Goal: Task Accomplishment & Management: Complete application form

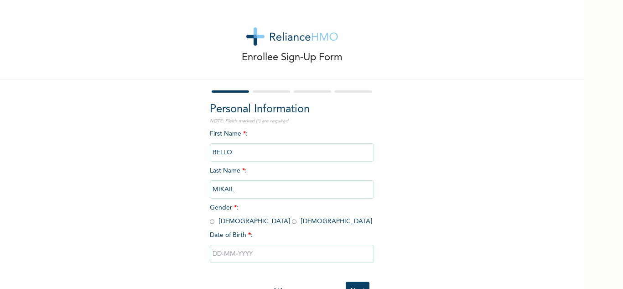
click at [210, 221] on input "radio" at bounding box center [212, 221] width 5 height 9
radio input "true"
click at [224, 255] on input "text" at bounding box center [292, 254] width 164 height 18
select select "7"
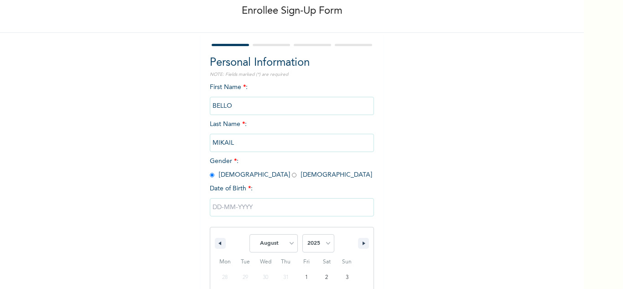
scroll to position [126, 0]
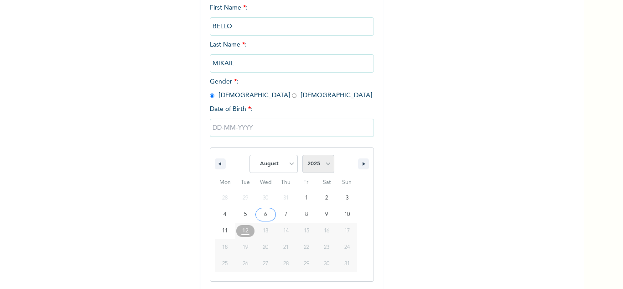
click at [324, 167] on select "2025 2024 2023 2022 2021 2020 2019 2018 2017 2016 2015 2014 2013 2012 2011 2010…" at bounding box center [319, 164] width 32 height 18
select select "1979"
click at [303, 155] on select "2025 2024 2023 2022 2021 2020 2019 2018 2017 2016 2015 2014 2013 2012 2011 2010…" at bounding box center [319, 164] width 32 height 18
click at [288, 163] on select "January February March April May June July August September October November De…" at bounding box center [274, 164] width 48 height 18
select select "2"
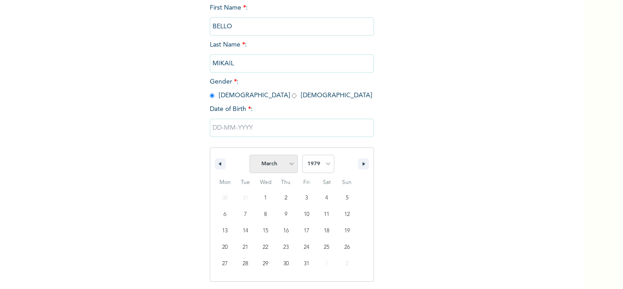
click at [250, 155] on select "January February March April May June July August September October November De…" at bounding box center [274, 164] width 48 height 18
type input "03/19/1979"
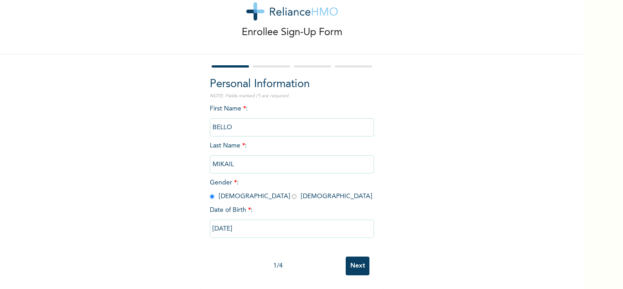
click at [356, 261] on input "Next" at bounding box center [358, 265] width 24 height 19
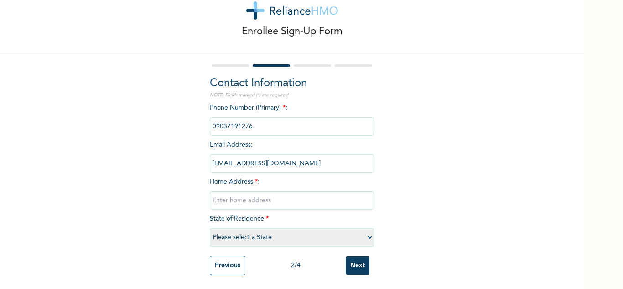
click at [222, 193] on input "text" at bounding box center [292, 200] width 164 height 18
type input "Adu Str"
select select "25"
click at [211, 194] on input "Adu Str" at bounding box center [292, 200] width 164 height 18
click at [241, 195] on input "17 Adu Str" at bounding box center [292, 200] width 164 height 18
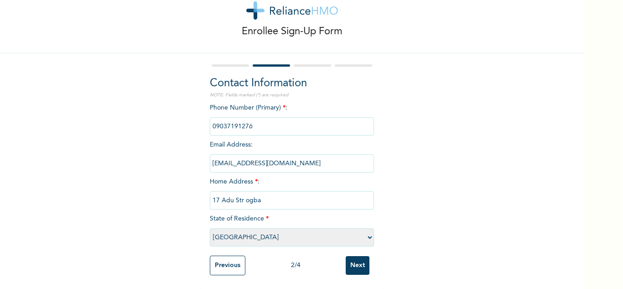
type input "17 Adu Str ogba"
click at [365, 233] on select "Please select a State [PERSON_NAME] (FCT) [PERSON_NAME] Ibom [GEOGRAPHIC_DATA] …" at bounding box center [292, 237] width 164 height 18
click at [210, 228] on select "Please select a State [PERSON_NAME] (FCT) [PERSON_NAME] Ibom [GEOGRAPHIC_DATA] …" at bounding box center [292, 237] width 164 height 18
click at [353, 258] on input "Next" at bounding box center [358, 265] width 24 height 19
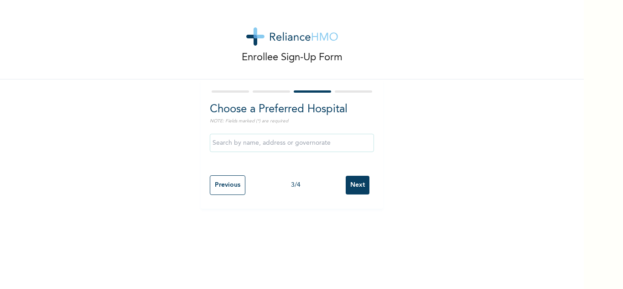
scroll to position [0, 0]
click at [233, 142] on input "text" at bounding box center [292, 143] width 164 height 18
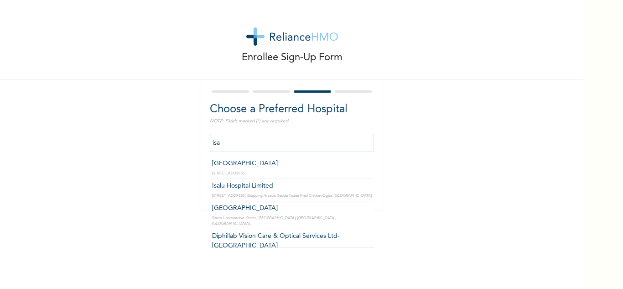
type input "Isalu Hospital Limited"
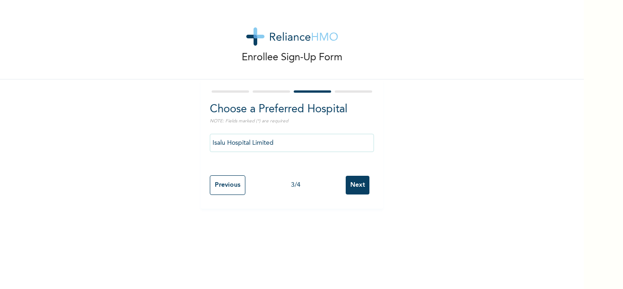
click at [358, 185] on input "Next" at bounding box center [358, 185] width 24 height 19
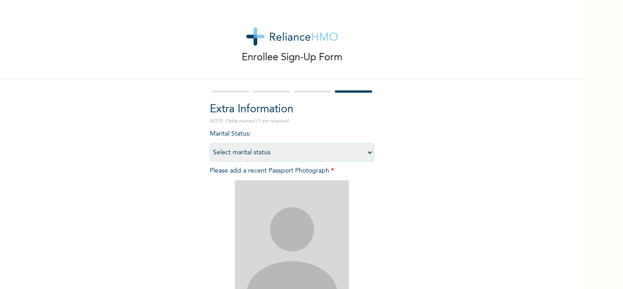
click at [367, 150] on select "Select marital status [DEMOGRAPHIC_DATA] Married [DEMOGRAPHIC_DATA] Widow/[DEMO…" at bounding box center [292, 152] width 164 height 18
select select "2"
click at [210, 143] on select "Select marital status [DEMOGRAPHIC_DATA] Married [DEMOGRAPHIC_DATA] Widow/[DEMO…" at bounding box center [292, 152] width 164 height 18
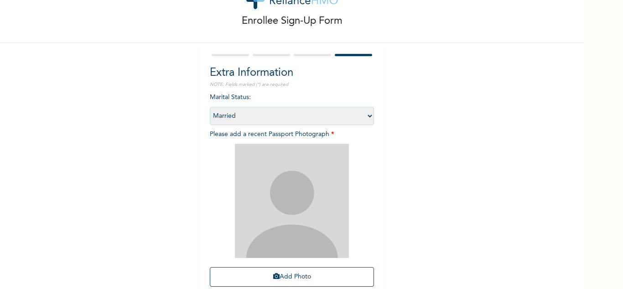
scroll to position [55, 0]
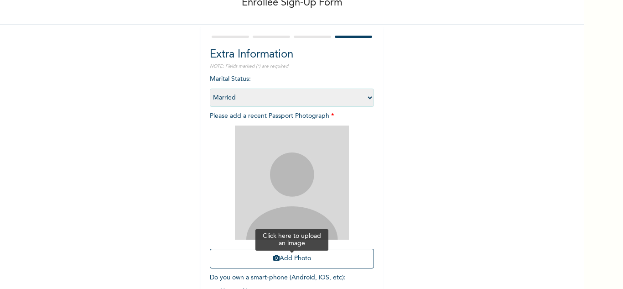
click at [286, 259] on button "Add Photo" at bounding box center [292, 259] width 164 height 20
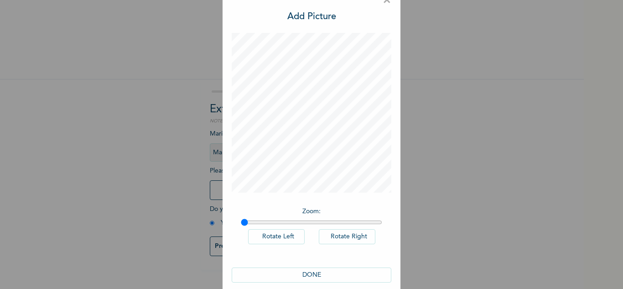
scroll to position [30, 0]
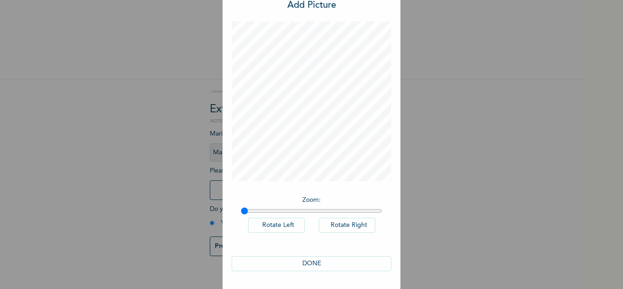
click at [341, 260] on button "DONE" at bounding box center [312, 263] width 160 height 15
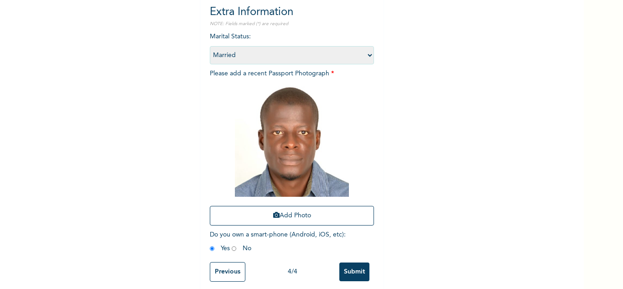
scroll to position [110, 0]
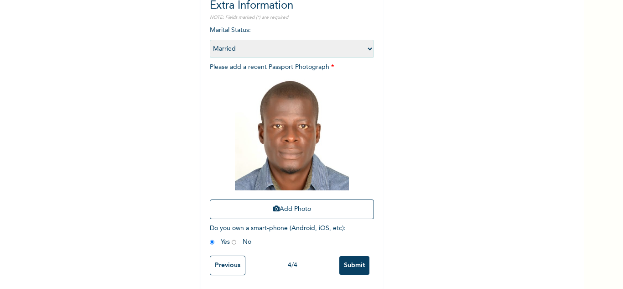
click at [355, 258] on input "Submit" at bounding box center [355, 265] width 30 height 19
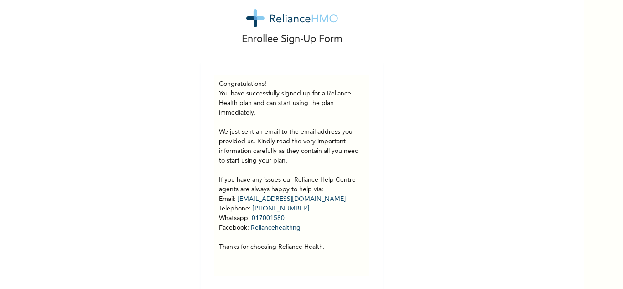
scroll to position [26, 0]
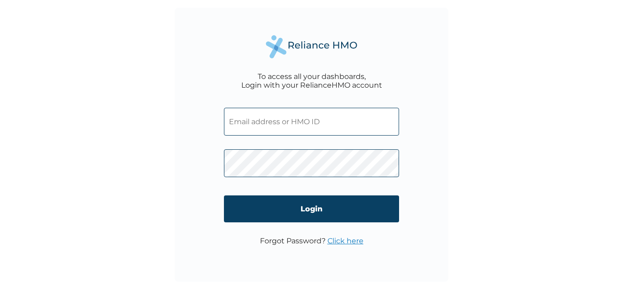
click at [244, 122] on input "text" at bounding box center [311, 122] width 175 height 28
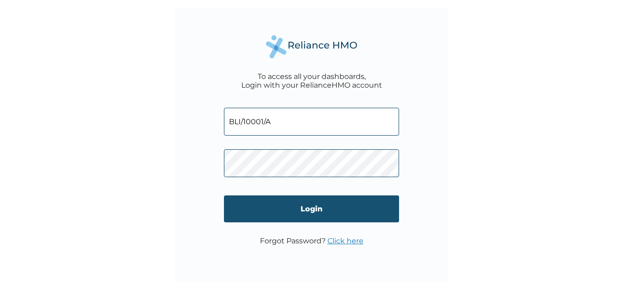
type input "BLI/10001/A"
click at [318, 208] on input "Login" at bounding box center [311, 208] width 175 height 27
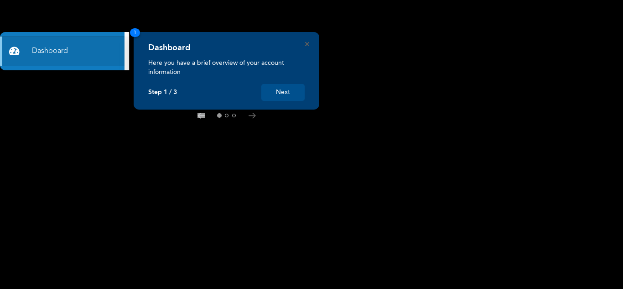
click at [289, 93] on button "Next" at bounding box center [283, 92] width 43 height 17
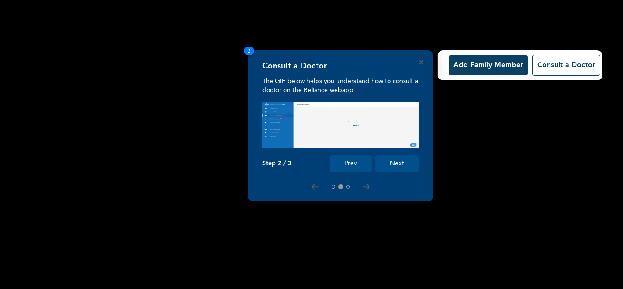
click at [404, 163] on button "Next" at bounding box center [397, 163] width 43 height 17
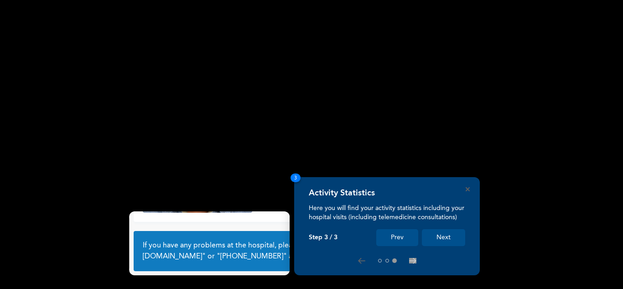
scroll to position [64, 0]
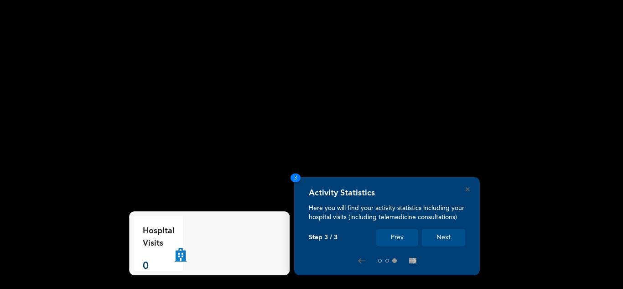
click at [448, 237] on button "Next" at bounding box center [443, 237] width 43 height 17
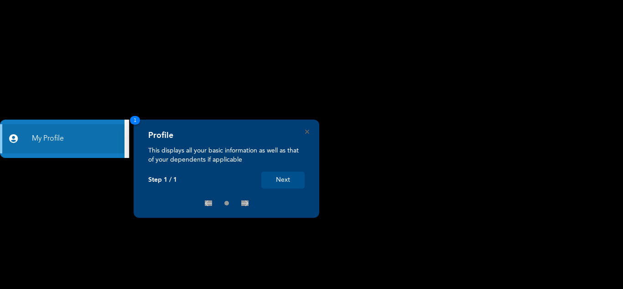
click at [287, 180] on button "Next" at bounding box center [283, 180] width 43 height 17
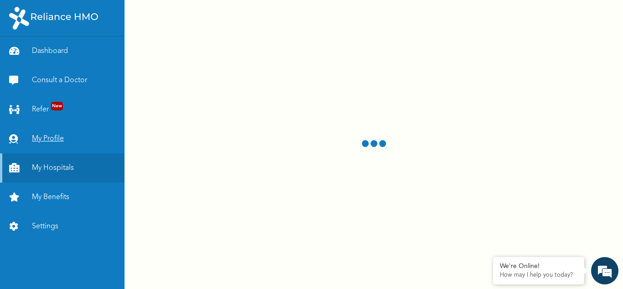
click at [50, 137] on link "My Profile" at bounding box center [62, 138] width 125 height 29
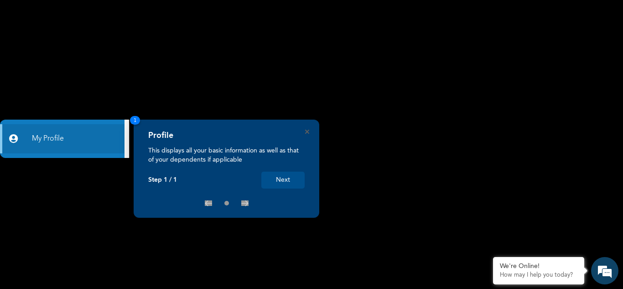
click at [291, 179] on button "Next" at bounding box center [283, 180] width 43 height 17
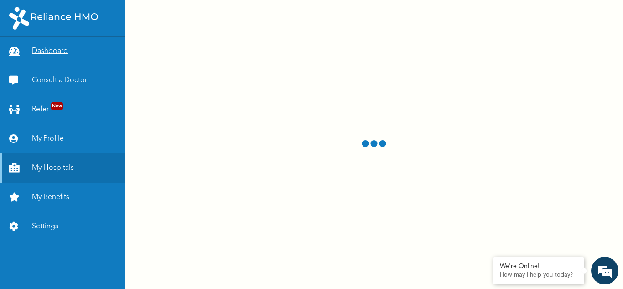
click at [47, 52] on link "Dashboard" at bounding box center [62, 51] width 125 height 29
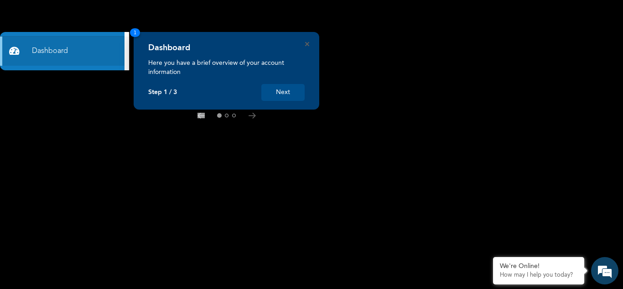
click at [294, 88] on button "Next" at bounding box center [283, 92] width 43 height 17
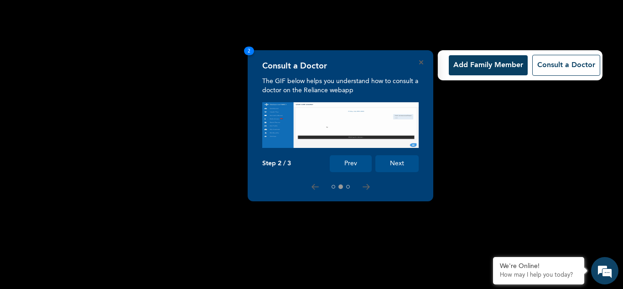
click at [467, 68] on button "Add Family Member" at bounding box center [488, 65] width 79 height 20
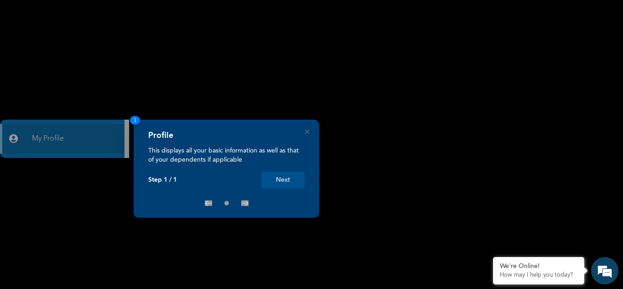
click at [289, 179] on button "Next" at bounding box center [283, 180] width 43 height 17
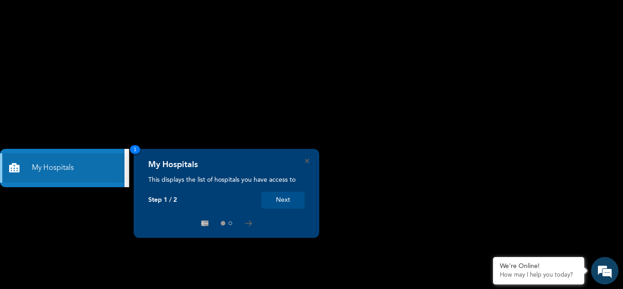
click at [284, 199] on button "Next" at bounding box center [283, 200] width 43 height 17
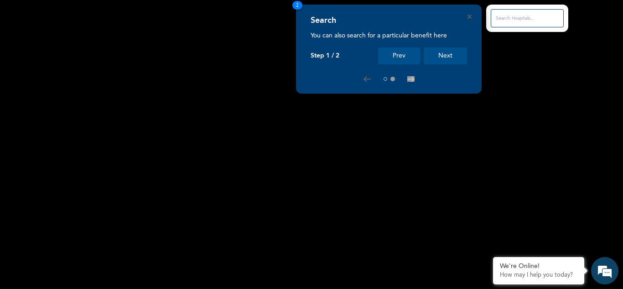
click at [445, 54] on button "Next" at bounding box center [445, 55] width 43 height 17
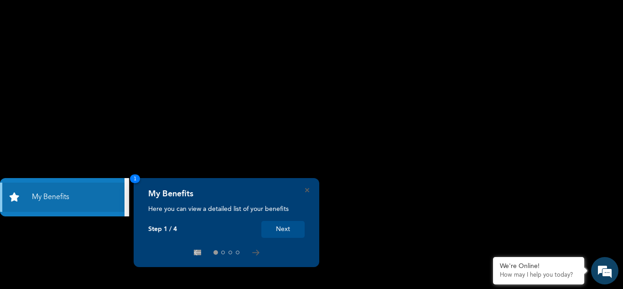
click at [290, 226] on button "Next" at bounding box center [283, 229] width 43 height 17
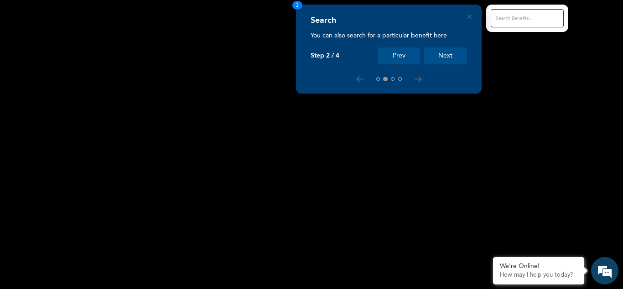
click at [456, 57] on button "Next" at bounding box center [445, 55] width 43 height 17
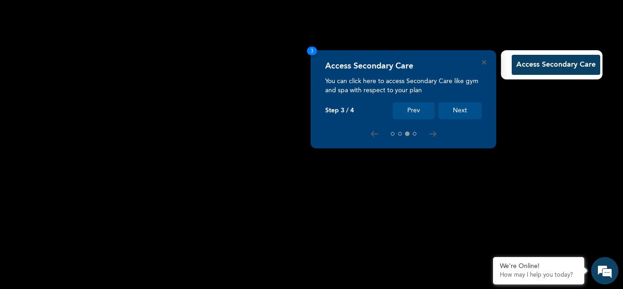
click at [464, 110] on button "Next" at bounding box center [460, 110] width 43 height 17
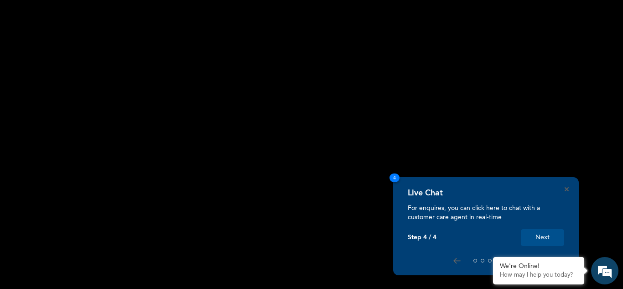
click at [542, 240] on button "Next" at bounding box center [542, 237] width 43 height 17
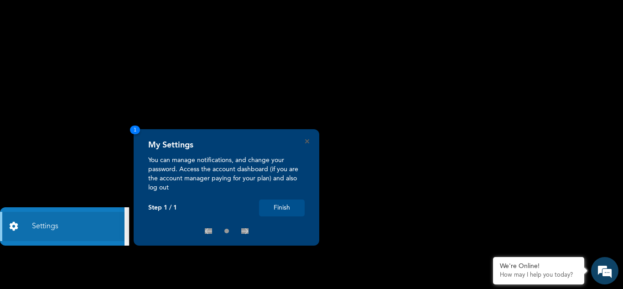
click at [288, 209] on button "Finish" at bounding box center [282, 207] width 46 height 17
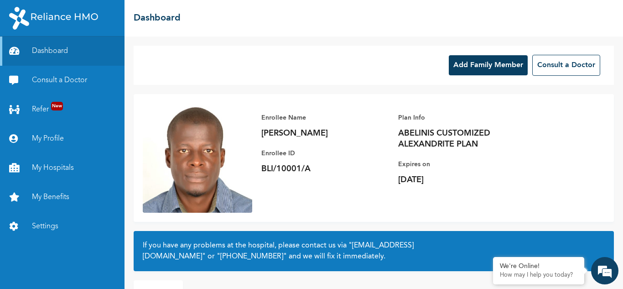
click at [468, 66] on button "Add Family Member" at bounding box center [488, 65] width 79 height 20
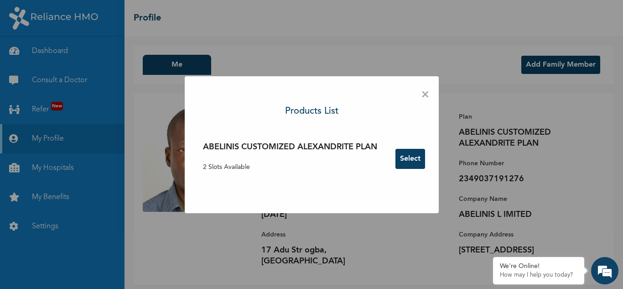
click at [413, 157] on button "Select" at bounding box center [411, 159] width 30 height 20
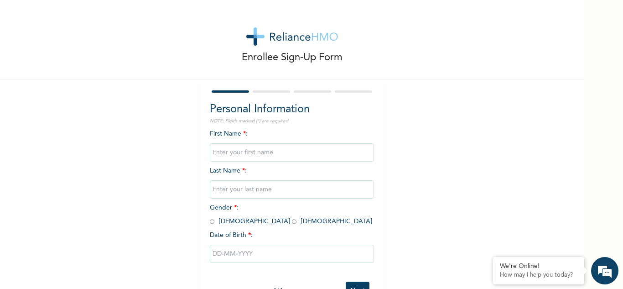
click at [236, 151] on input "text" at bounding box center [292, 152] width 164 height 18
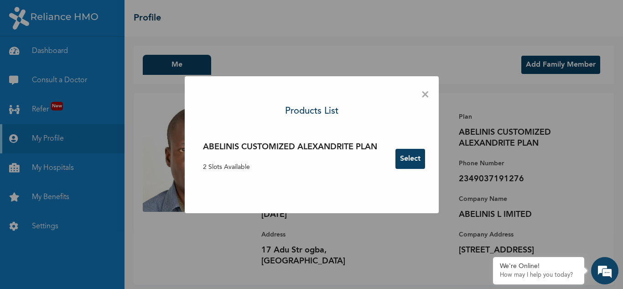
click at [425, 94] on span "×" at bounding box center [425, 94] width 9 height 19
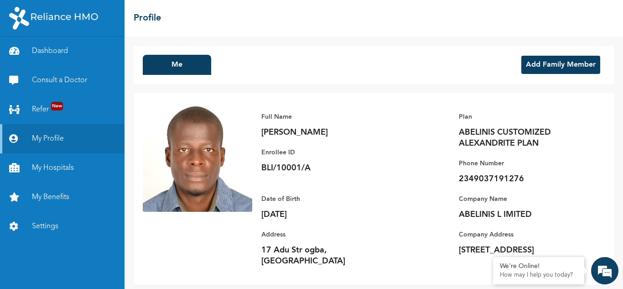
click at [551, 66] on button "Add Family Member" at bounding box center [561, 65] width 79 height 18
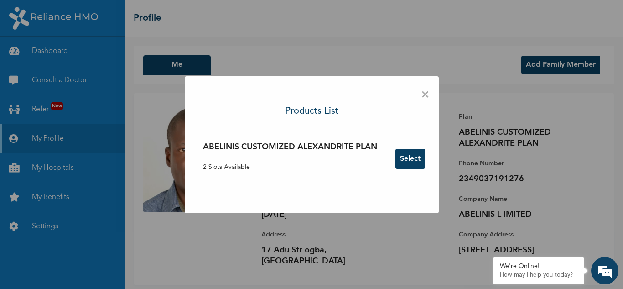
click at [412, 160] on button "Select" at bounding box center [411, 159] width 30 height 20
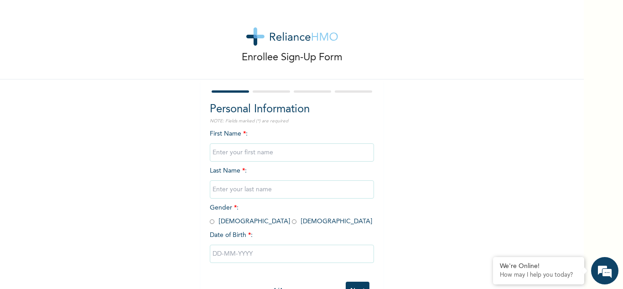
click at [225, 152] on input "text" at bounding box center [292, 152] width 164 height 18
type input "BILIKISU"
click at [221, 188] on input "text" at bounding box center [292, 189] width 164 height 18
type input "ADEBANJO"
click at [292, 221] on input "radio" at bounding box center [294, 221] width 5 height 9
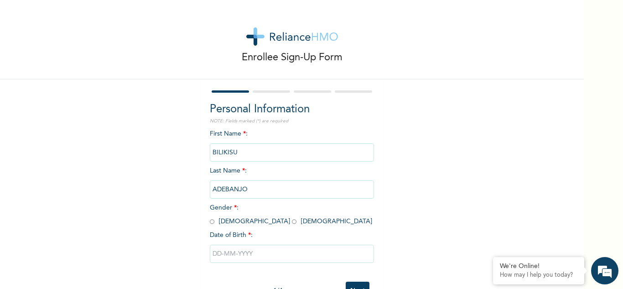
radio input "true"
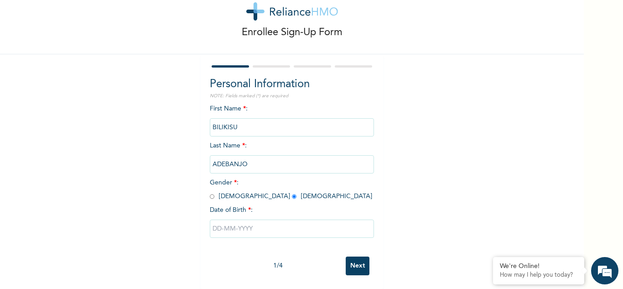
scroll to position [32, 0]
click at [228, 222] on input "text" at bounding box center [292, 229] width 164 height 18
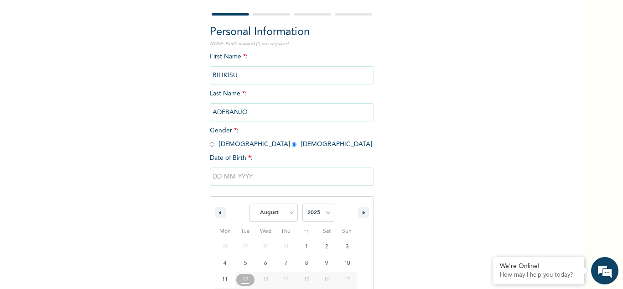
scroll to position [126, 0]
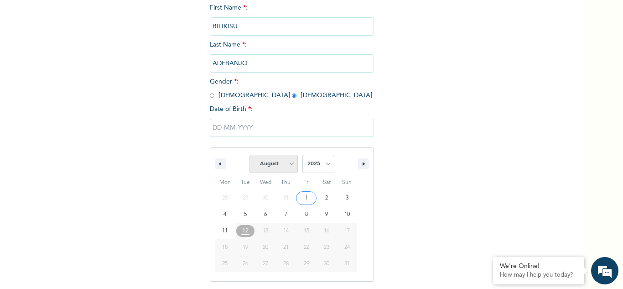
click at [288, 167] on select "January February March April May June July August September October November De…" at bounding box center [274, 164] width 48 height 18
click at [250, 155] on select "January February March April May June July August September October November De…" at bounding box center [274, 164] width 48 height 18
click at [359, 166] on button "button" at bounding box center [363, 163] width 11 height 11
click at [363, 165] on icon "button" at bounding box center [365, 164] width 5 height 4
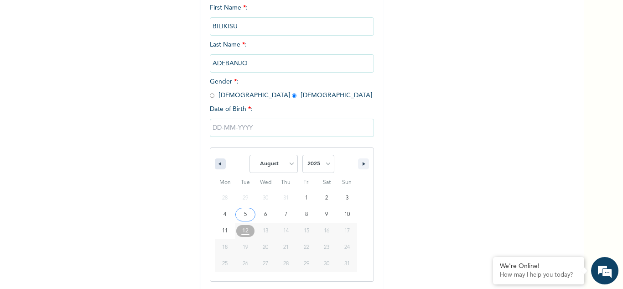
click at [217, 163] on icon "button" at bounding box center [219, 164] width 5 height 4
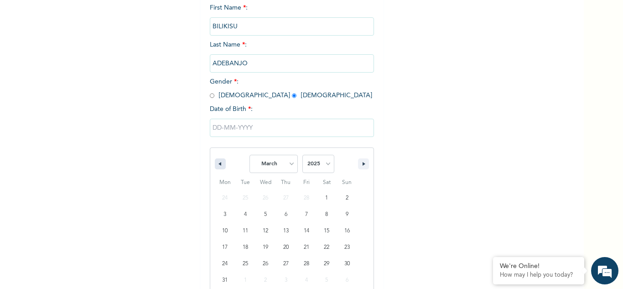
click at [217, 163] on icon "button" at bounding box center [219, 164] width 5 height 4
select select "11"
select select "2024"
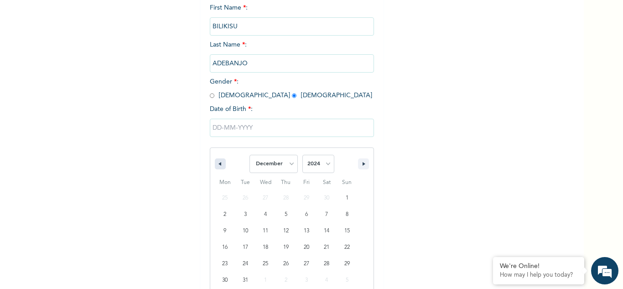
click at [217, 163] on icon "button" at bounding box center [219, 164] width 5 height 4
select select "9"
click at [325, 162] on select "2025 2024 2023 2022 2021 2020 2019 2018 2017 2016 2015 2014 2013 2012 2011 2010…" at bounding box center [319, 164] width 32 height 18
select select "1987"
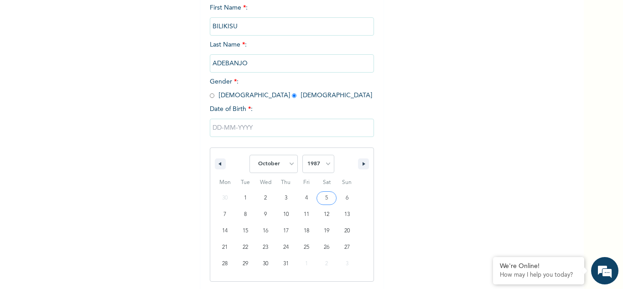
click at [303, 155] on select "2025 2024 2023 2022 2021 2020 2019 2018 2017 2016 2015 2014 2013 2012 2011 2010…" at bounding box center [319, 164] width 32 height 18
type input "10/15/1987"
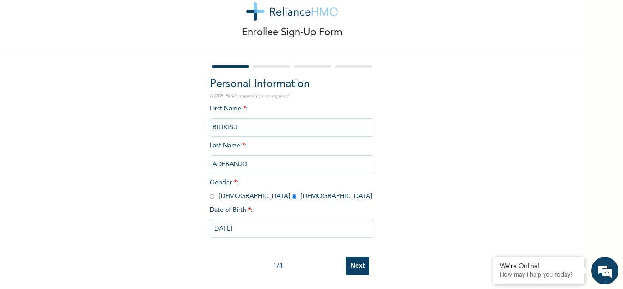
click at [358, 258] on input "Next" at bounding box center [358, 265] width 24 height 19
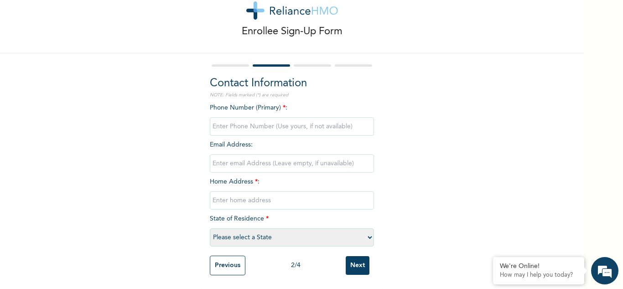
click at [230, 120] on input "phone" at bounding box center [292, 126] width 164 height 18
type input "08176511283"
click at [227, 155] on input "email" at bounding box center [292, 163] width 164 height 18
type input "baliqisajok@gmail.com"
click at [233, 194] on input "text" at bounding box center [292, 200] width 164 height 18
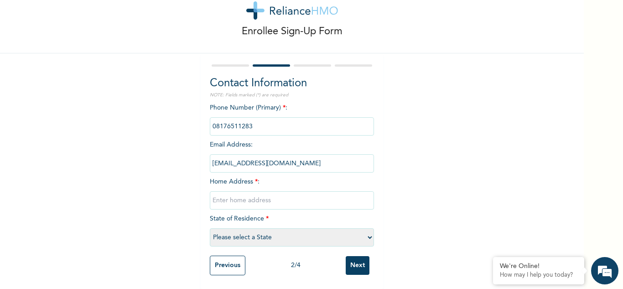
type input "Adu Str"
select select "25"
click at [210, 196] on input "Adu Str" at bounding box center [292, 200] width 164 height 18
click at [242, 195] on input "17 Adu Str" at bounding box center [292, 200] width 164 height 18
click at [241, 195] on input "17 Adu StrObga" at bounding box center [292, 200] width 164 height 18
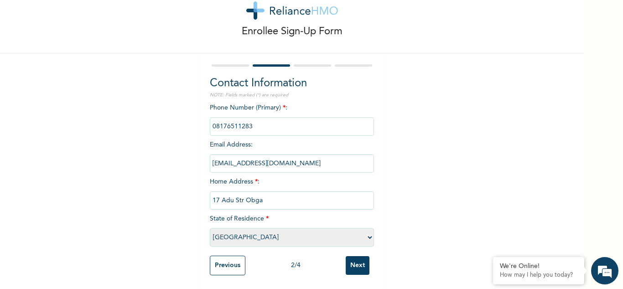
click at [259, 196] on input "17 Adu Str Obga" at bounding box center [292, 200] width 164 height 18
type input "17 Adu Str Ogba"
click at [356, 256] on input "Next" at bounding box center [358, 265] width 24 height 19
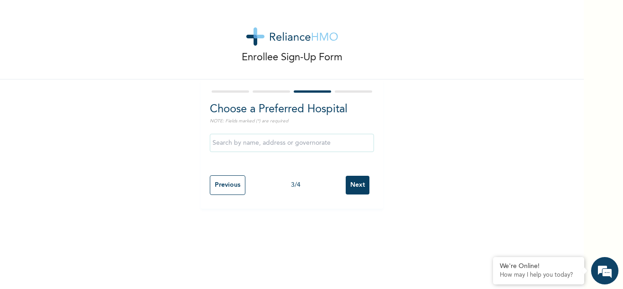
scroll to position [0, 0]
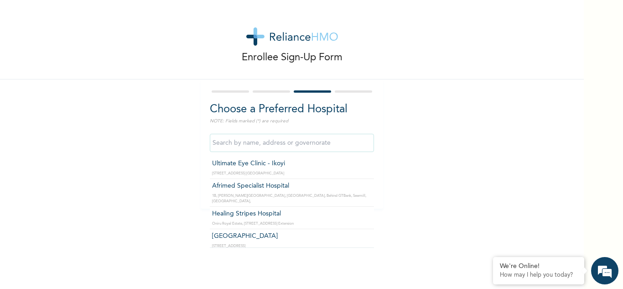
click at [228, 142] on input "text" at bounding box center [292, 143] width 164 height 18
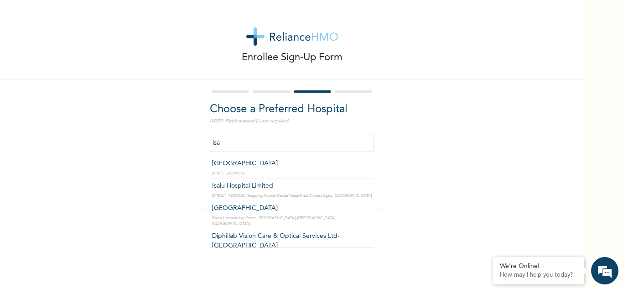
type input "Isalu Hospital Limited"
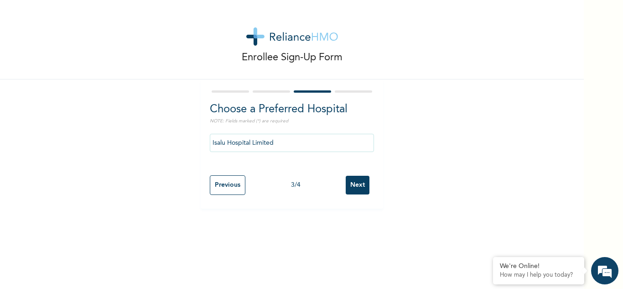
click at [359, 185] on input "Next" at bounding box center [358, 185] width 24 height 19
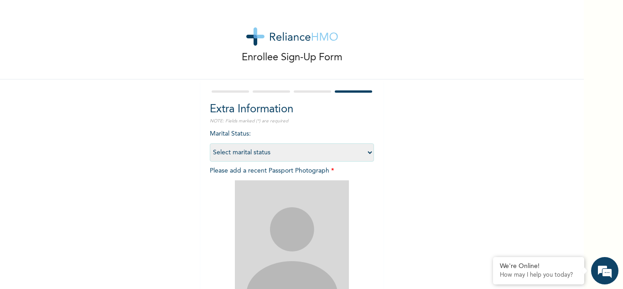
click at [366, 152] on select "Select marital status [DEMOGRAPHIC_DATA] Married [DEMOGRAPHIC_DATA] Widow/[DEMO…" at bounding box center [292, 152] width 164 height 18
select select "2"
click at [210, 143] on select "Select marital status [DEMOGRAPHIC_DATA] Married [DEMOGRAPHIC_DATA] Widow/[DEMO…" at bounding box center [292, 152] width 164 height 18
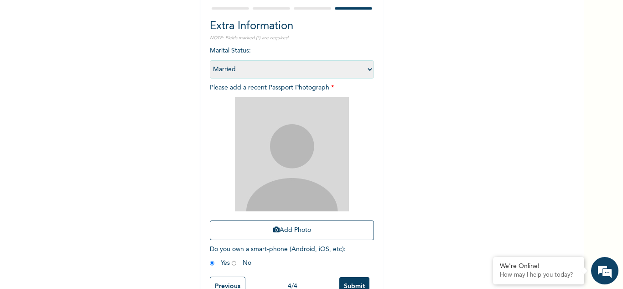
scroll to position [84, 0]
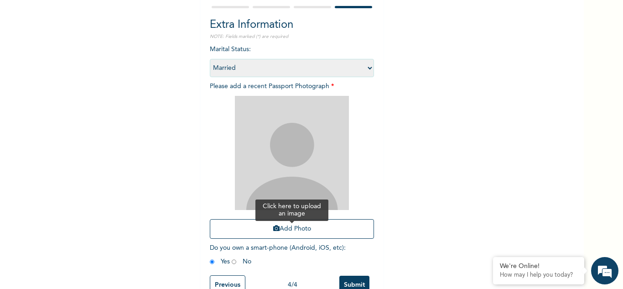
click at [287, 229] on button "Add Photo" at bounding box center [292, 229] width 164 height 20
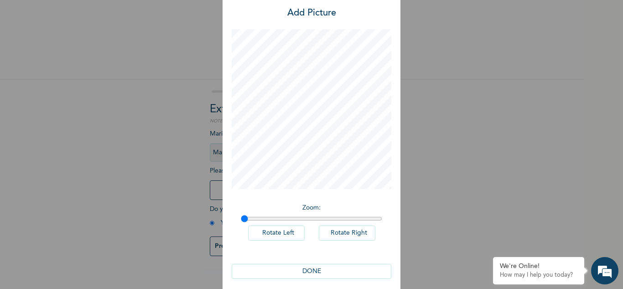
scroll to position [30, 0]
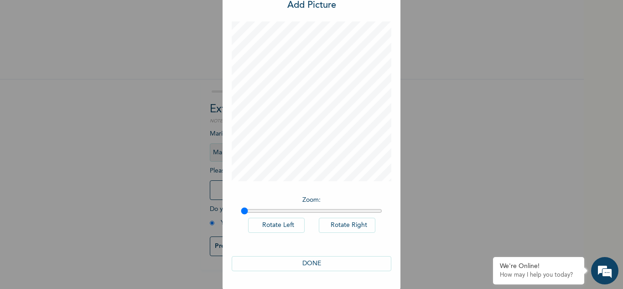
click at [310, 261] on button "DONE" at bounding box center [312, 263] width 160 height 15
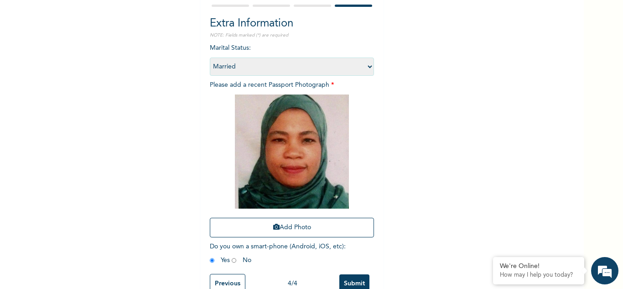
scroll to position [111, 0]
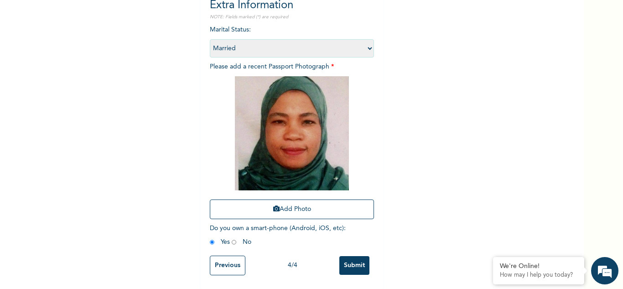
click at [353, 256] on input "Submit" at bounding box center [355, 265] width 30 height 19
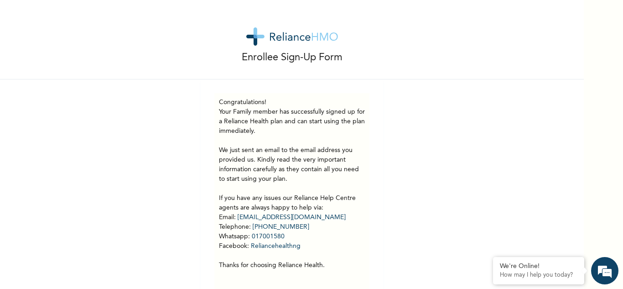
scroll to position [32, 0]
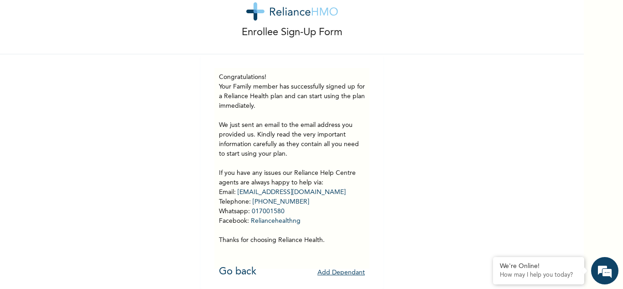
click at [340, 266] on button "Add Dependant" at bounding box center [341, 273] width 47 height 14
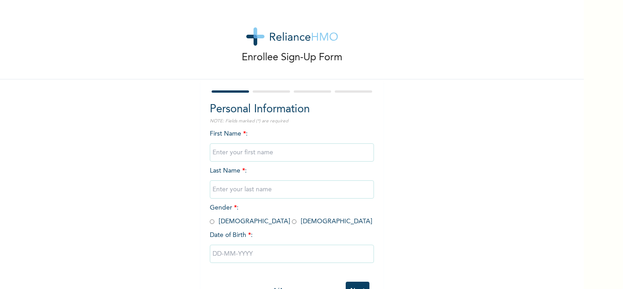
click at [241, 153] on input "text" at bounding box center [292, 152] width 164 height 18
type input "ABDULJAWWAD"
click at [228, 189] on input "text" at bounding box center [292, 189] width 164 height 18
type input "[PERSON_NAME]"
click at [210, 222] on input "radio" at bounding box center [212, 221] width 5 height 9
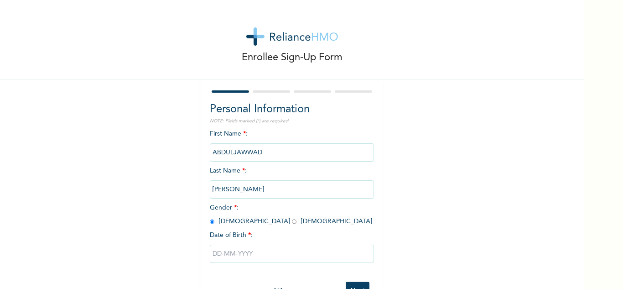
radio input "true"
click at [239, 251] on input "text" at bounding box center [292, 254] width 164 height 18
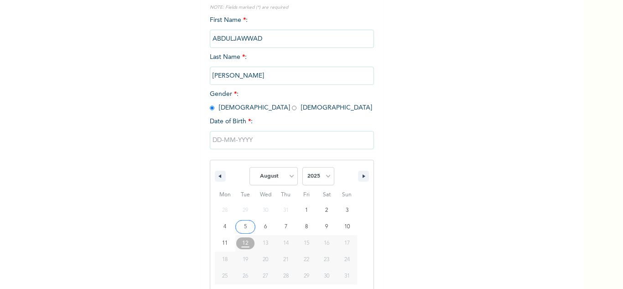
scroll to position [126, 0]
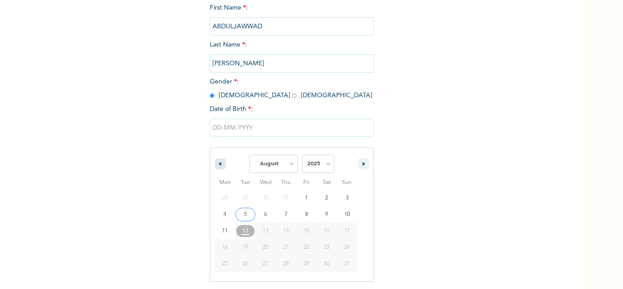
click at [217, 165] on icon "button" at bounding box center [219, 164] width 5 height 4
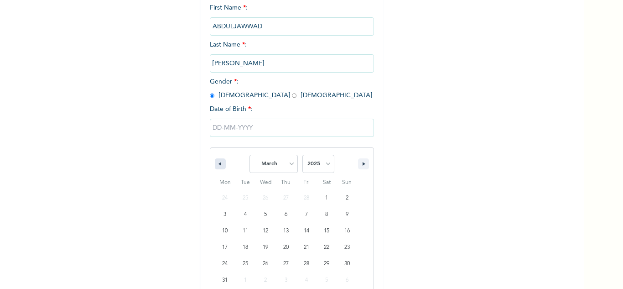
click at [217, 165] on icon "button" at bounding box center [219, 164] width 5 height 4
select select "11"
select select "2024"
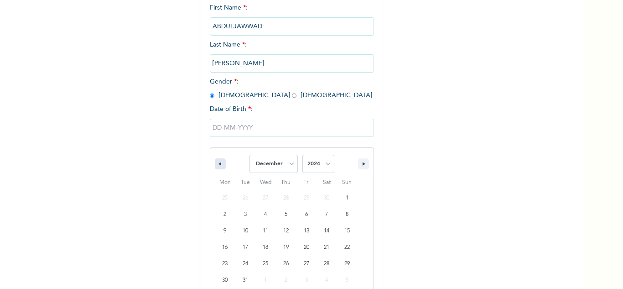
click at [217, 165] on icon "button" at bounding box center [219, 164] width 5 height 4
select select "9"
click at [325, 165] on select "2025 2024 2023 2022 2021 2020 2019 2018 2017 2016 2015 2014 2013 2012 2011 2010…" at bounding box center [319, 164] width 32 height 18
select select "2016"
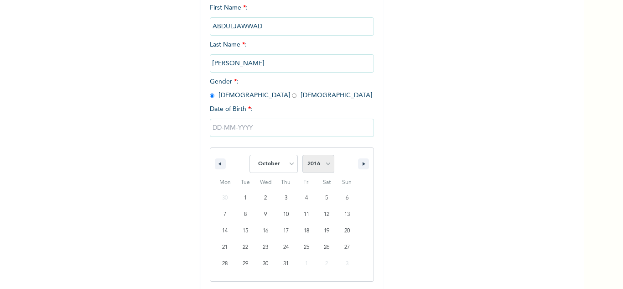
click at [303, 155] on select "2025 2024 2023 2022 2021 2020 2019 2018 2017 2016 2015 2014 2013 2012 2011 2010…" at bounding box center [319, 164] width 32 height 18
type input "[DATE]"
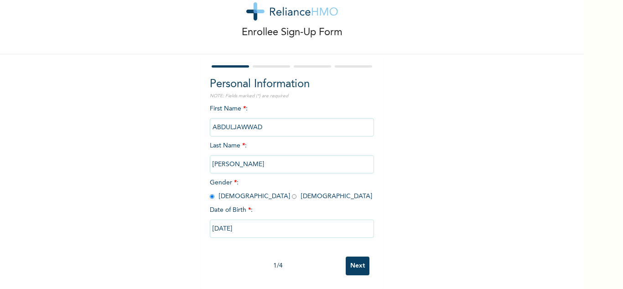
click at [251, 225] on input "[DATE]" at bounding box center [292, 229] width 164 height 18
select select "9"
select select "2016"
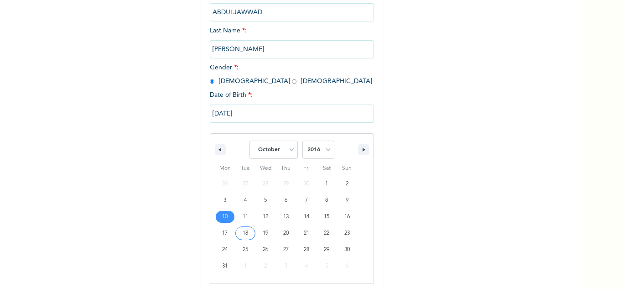
scroll to position [142, 0]
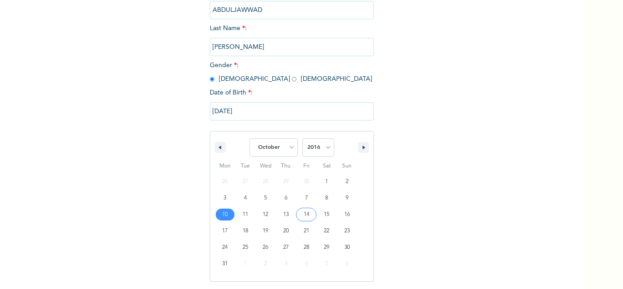
type input "[DATE]"
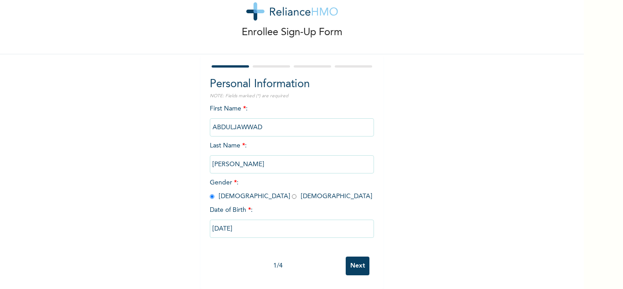
click at [357, 257] on input "Next" at bounding box center [358, 265] width 24 height 19
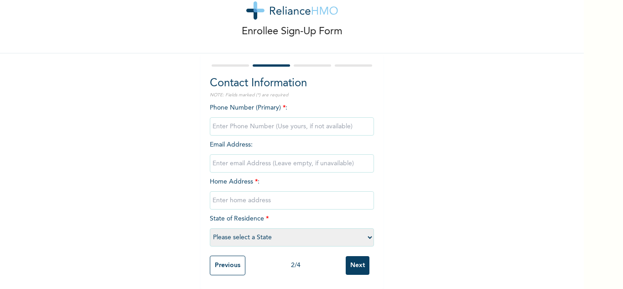
click at [225, 118] on input "phone" at bounding box center [292, 126] width 164 height 18
type input "0"
type input "08139653332"
click at [223, 191] on input "text" at bounding box center [292, 200] width 164 height 18
type input "Adu Str"
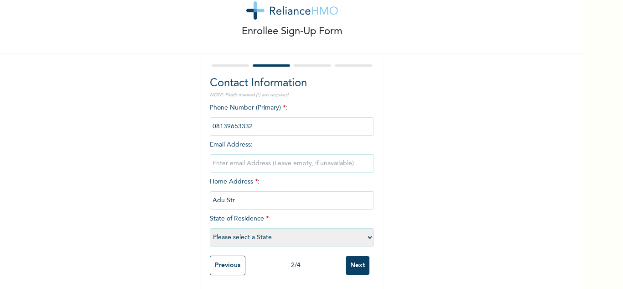
select select "25"
click at [210, 195] on input "Adu Str" at bounding box center [292, 200] width 164 height 18
click at [242, 195] on input "17 Adu Str" at bounding box center [292, 200] width 164 height 18
type input "17 Adu Str Ogba"
click at [230, 157] on input "email" at bounding box center [292, 163] width 164 height 18
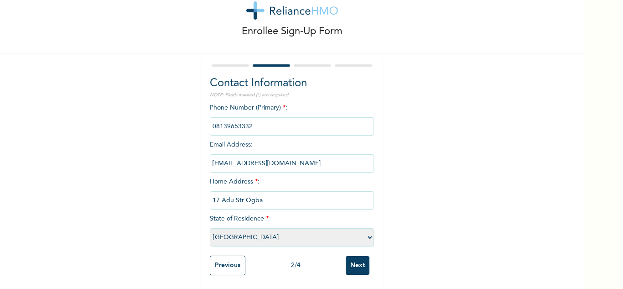
type input "[EMAIL_ADDRESS][DOMAIN_NAME]"
click at [353, 258] on input "Next" at bounding box center [358, 265] width 24 height 19
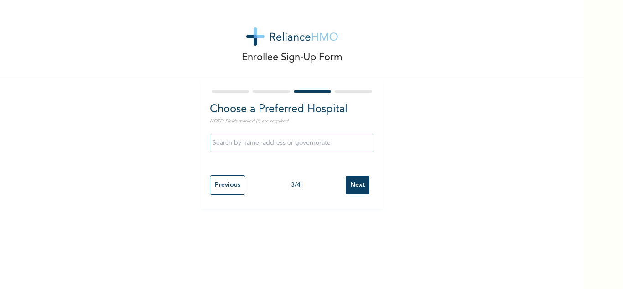
scroll to position [0, 0]
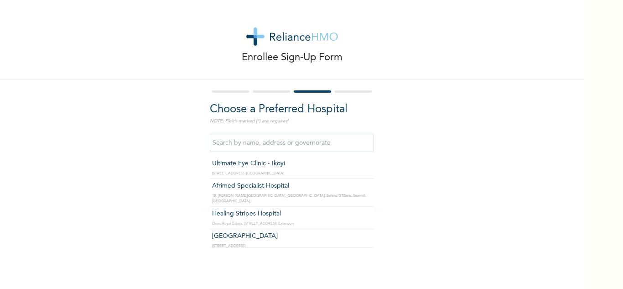
click at [231, 143] on input "text" at bounding box center [292, 143] width 164 height 18
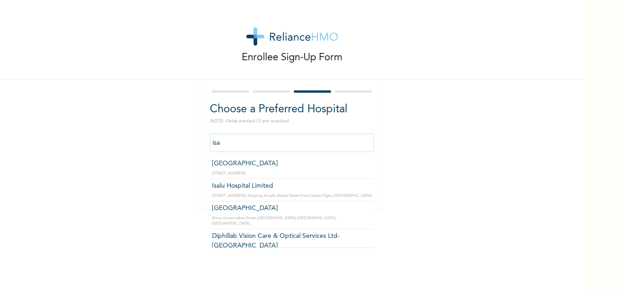
type input "Isalu Hospital Limited"
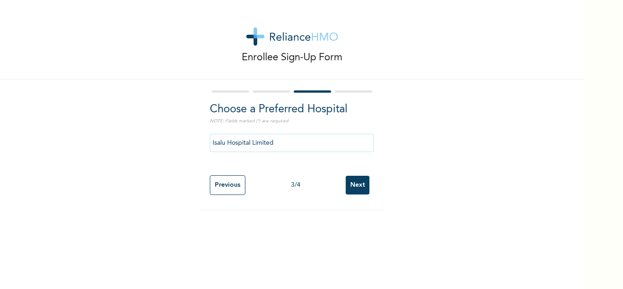
click at [358, 185] on input "Next" at bounding box center [358, 185] width 24 height 19
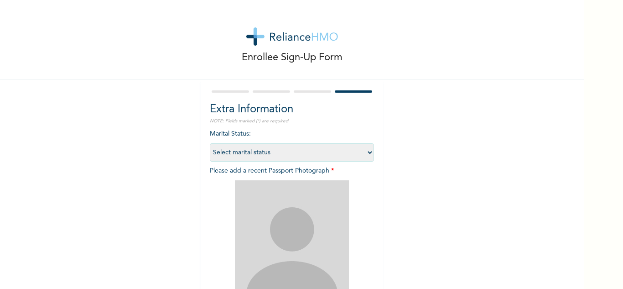
click at [367, 150] on select "Select marital status [DEMOGRAPHIC_DATA] Married [DEMOGRAPHIC_DATA] Widow/[DEMO…" at bounding box center [292, 152] width 164 height 18
select select "1"
click at [210, 143] on select "Select marital status [DEMOGRAPHIC_DATA] Married [DEMOGRAPHIC_DATA] Widow/[DEMO…" at bounding box center [292, 152] width 164 height 18
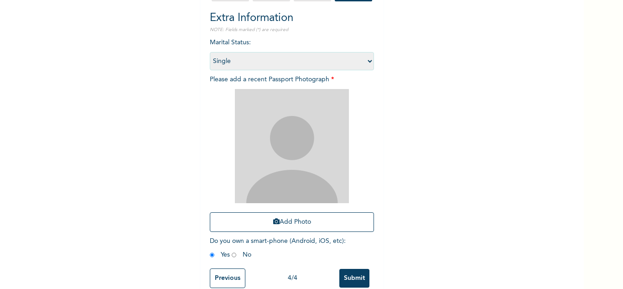
scroll to position [110, 0]
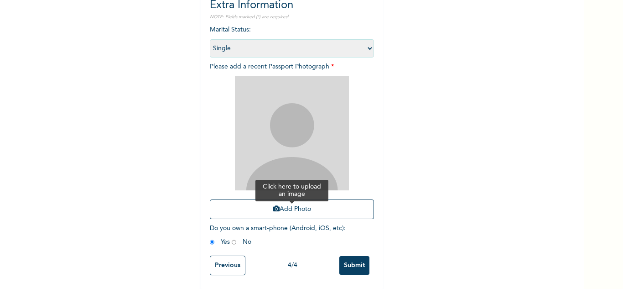
click at [293, 203] on button "Add Photo" at bounding box center [292, 209] width 164 height 20
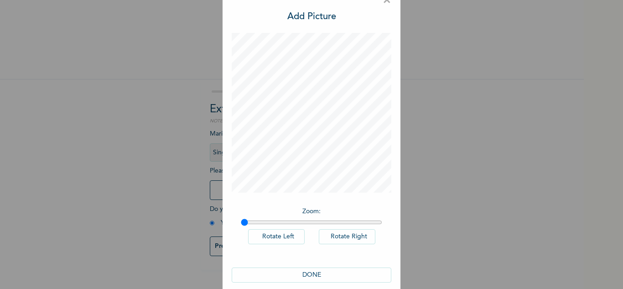
scroll to position [30, 0]
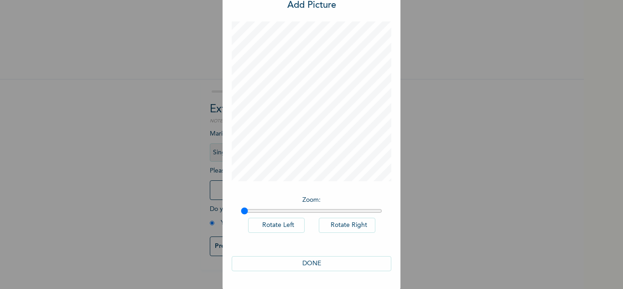
click at [315, 262] on button "DONE" at bounding box center [312, 263] width 160 height 15
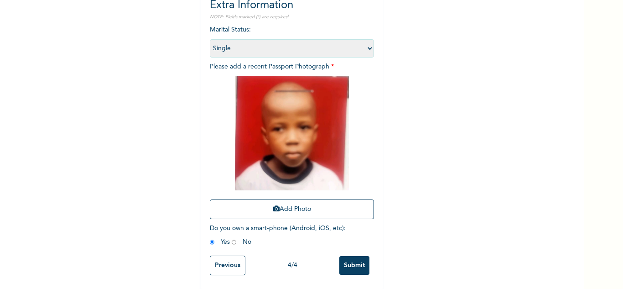
scroll to position [111, 0]
click at [357, 256] on input "Submit" at bounding box center [355, 265] width 30 height 19
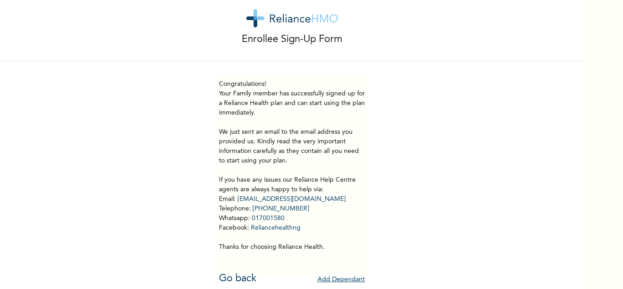
scroll to position [32, 0]
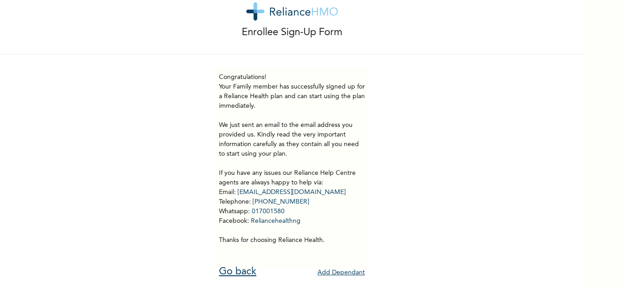
click at [237, 267] on link "Go back" at bounding box center [237, 272] width 37 height 10
